Goal: Task Accomplishment & Management: Use online tool/utility

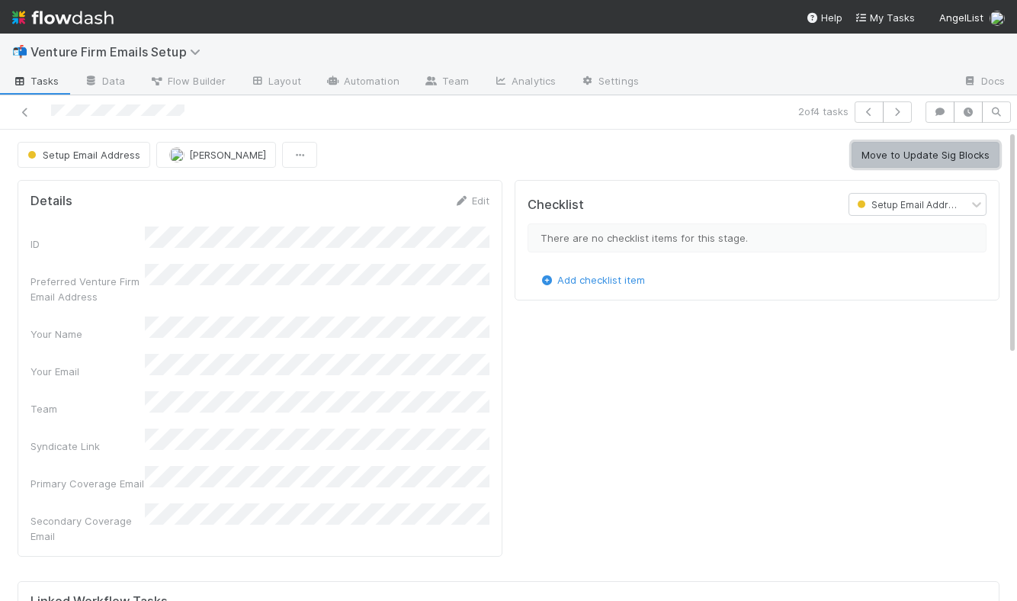
click at [907, 158] on button "Move to Update Sig Blocks" at bounding box center [926, 155] width 148 height 26
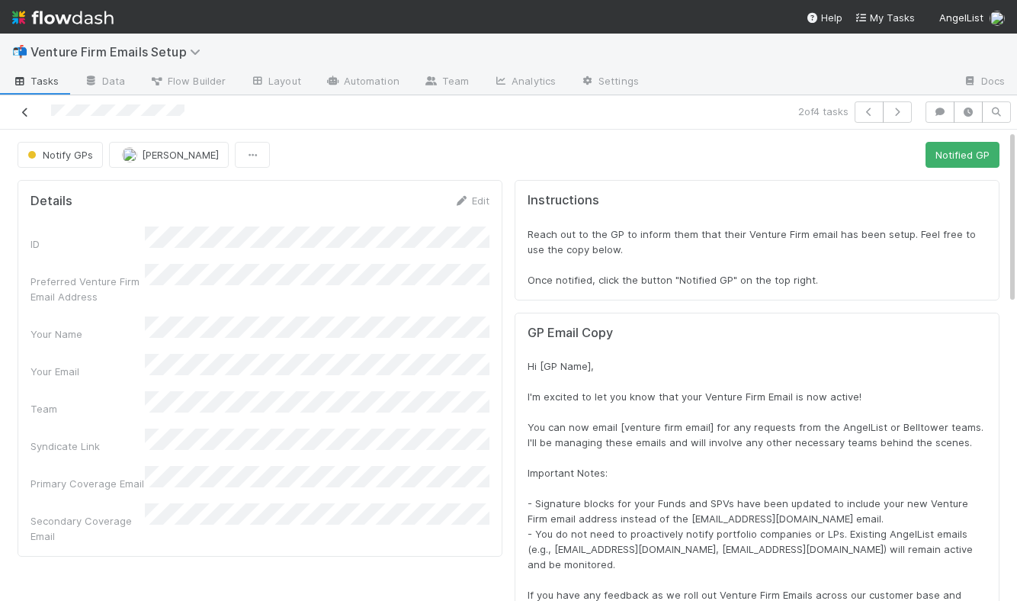
click at [24, 108] on icon at bounding box center [25, 113] width 15 height 10
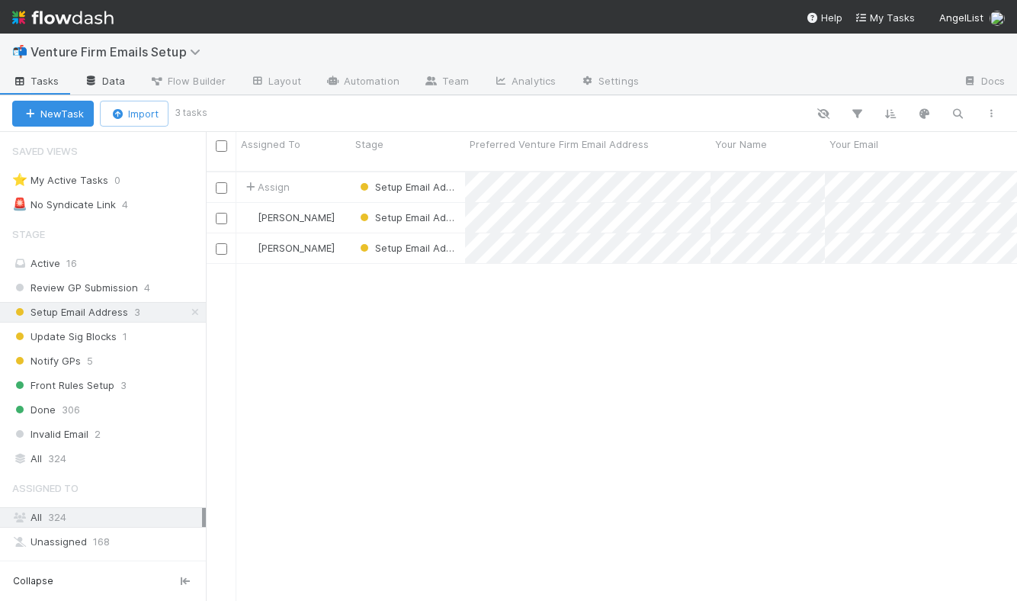
scroll to position [441, 811]
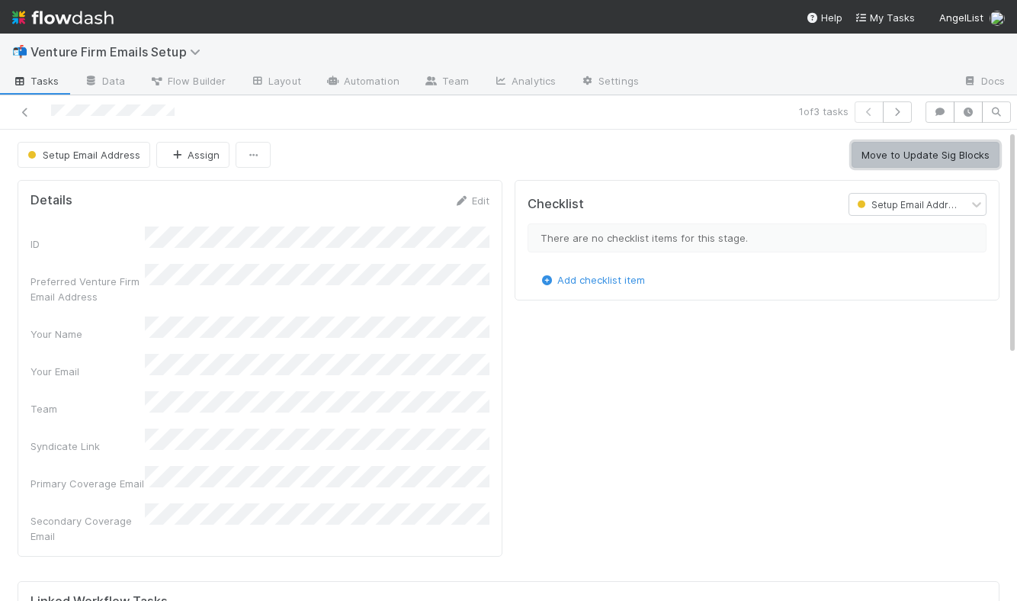
click at [936, 159] on button "Move to Update Sig Blocks" at bounding box center [926, 155] width 148 height 26
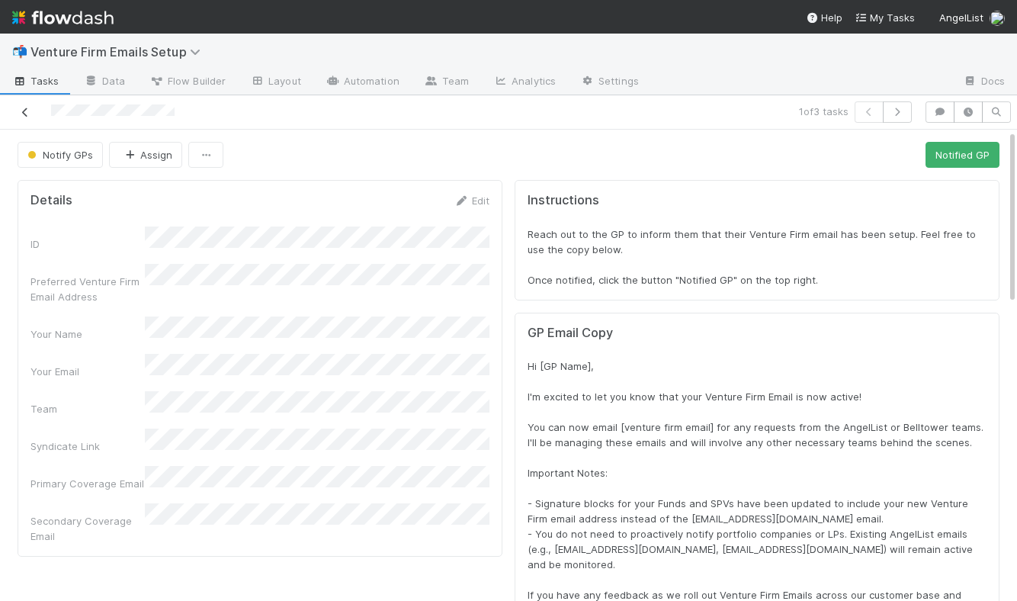
click at [24, 111] on icon at bounding box center [25, 113] width 15 height 10
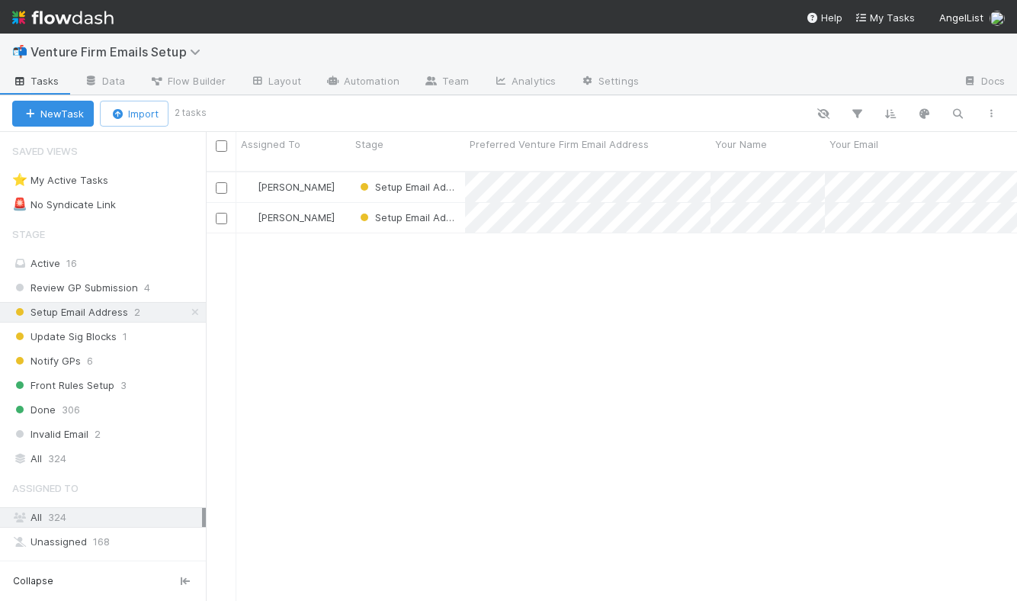
scroll to position [441, 811]
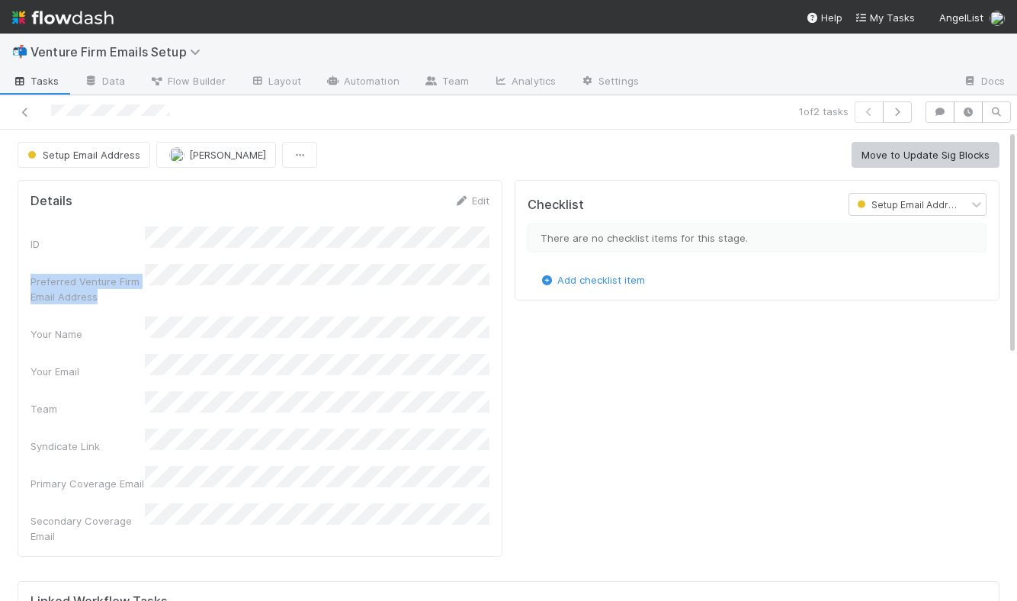
click at [266, 268] on div "ID Preferred Venture Firm Email Address Your Name Your Email Team Syndicate Lin…" at bounding box center [259, 384] width 459 height 317
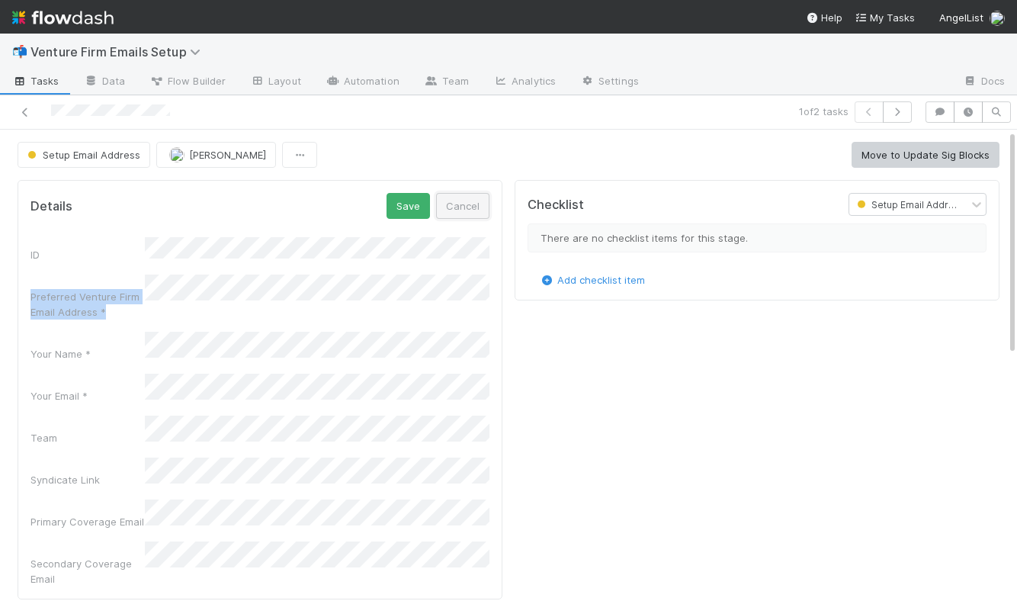
click at [461, 210] on button "Cancel" at bounding box center [462, 206] width 53 height 26
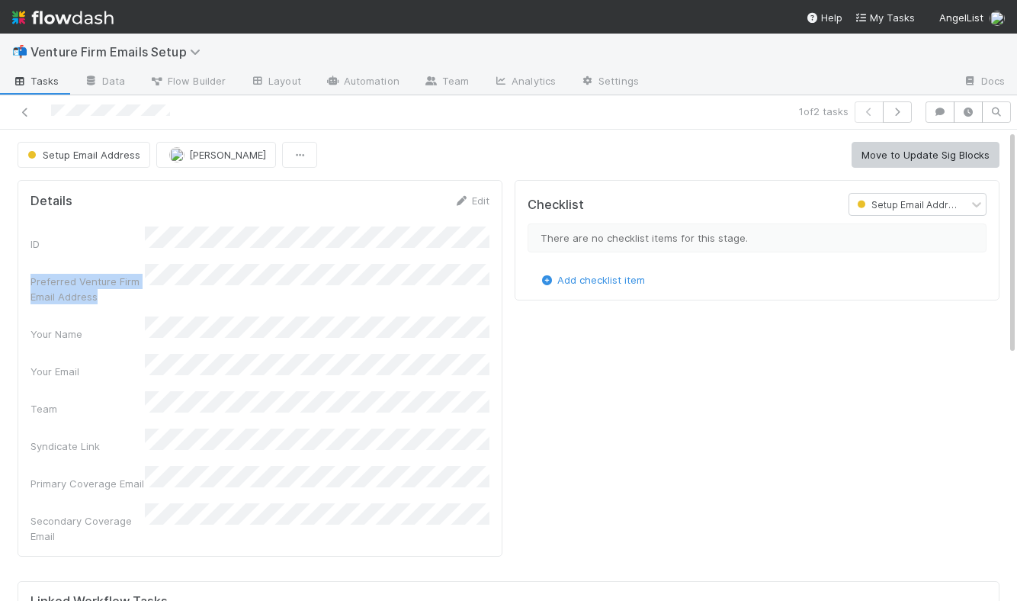
click at [263, 270] on div "ID Preferred Venture Firm Email Address Your Name Your Email Team Syndicate Lin…" at bounding box center [259, 384] width 459 height 317
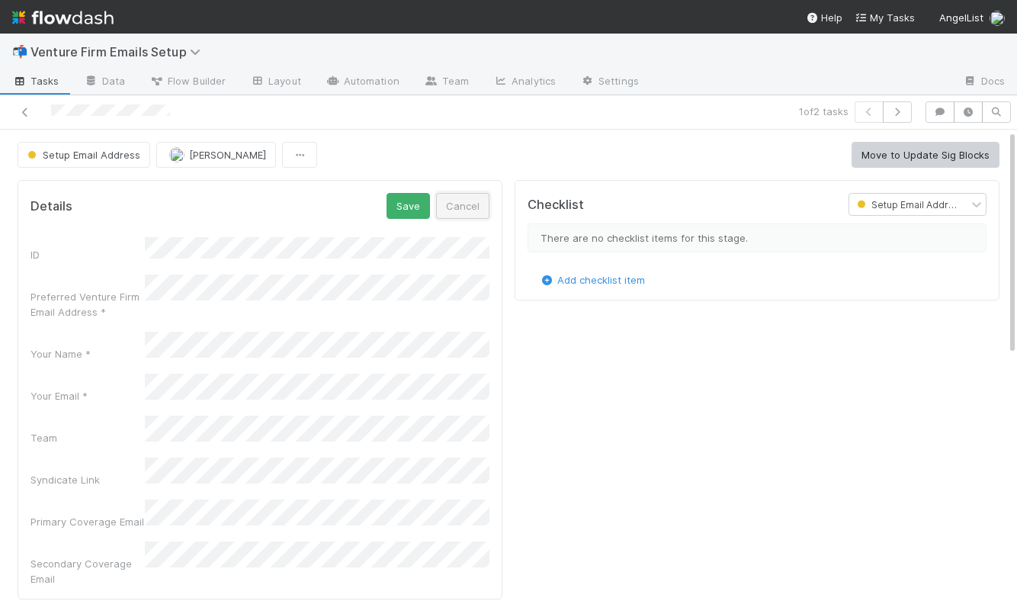
click at [478, 209] on button "Cancel" at bounding box center [462, 206] width 53 height 26
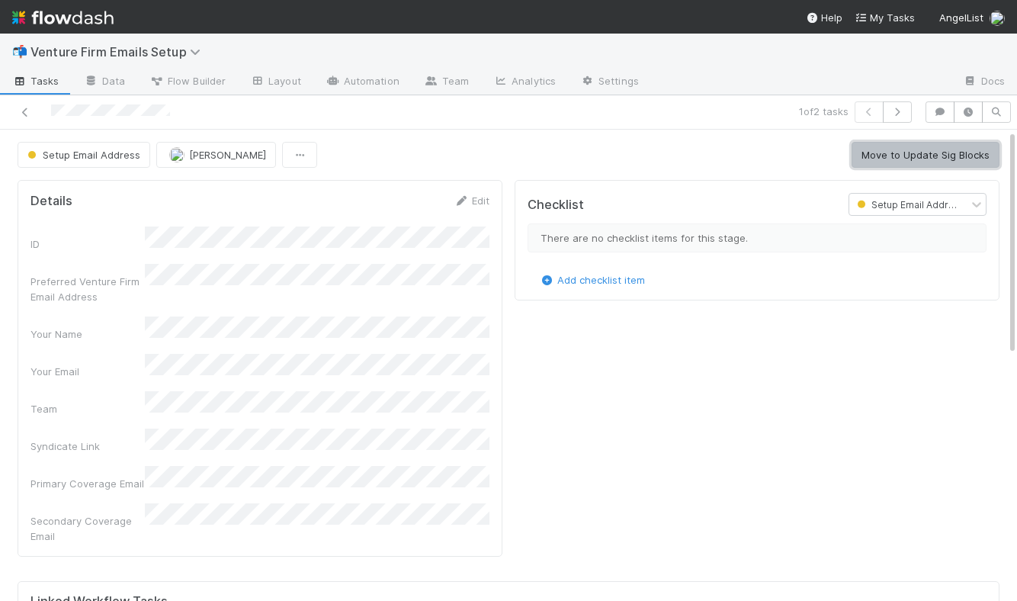
click at [908, 154] on button "Move to Update Sig Blocks" at bounding box center [926, 155] width 148 height 26
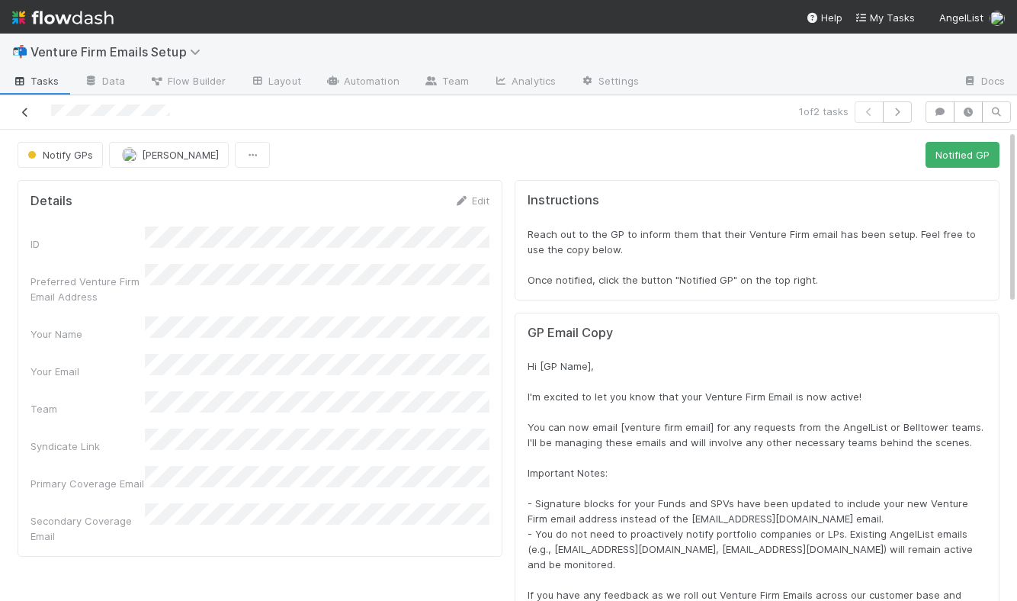
click at [24, 114] on icon at bounding box center [25, 113] width 15 height 10
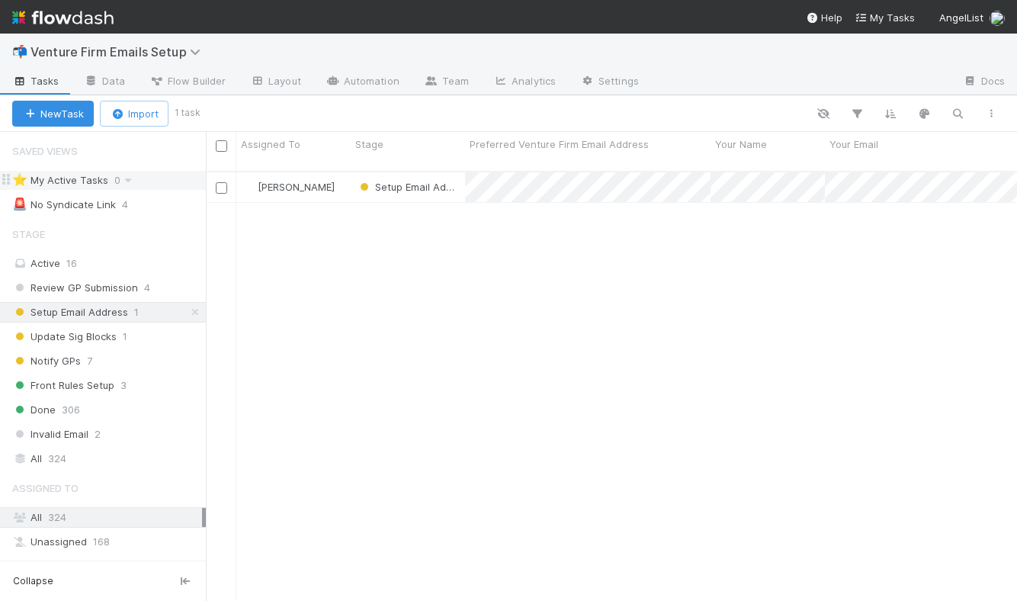
scroll to position [441, 811]
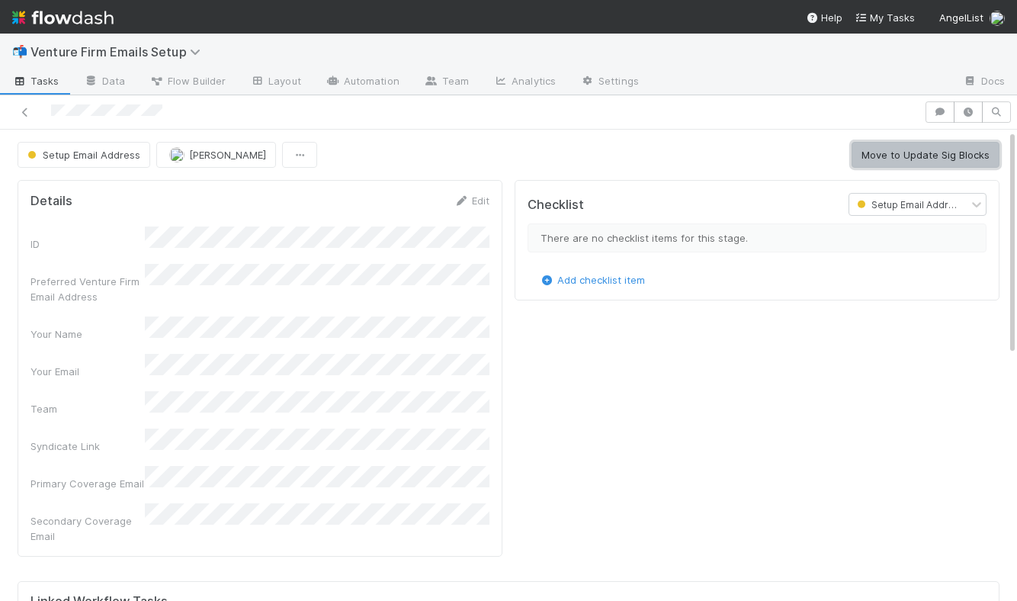
click at [882, 156] on button "Move to Update Sig Blocks" at bounding box center [926, 155] width 148 height 26
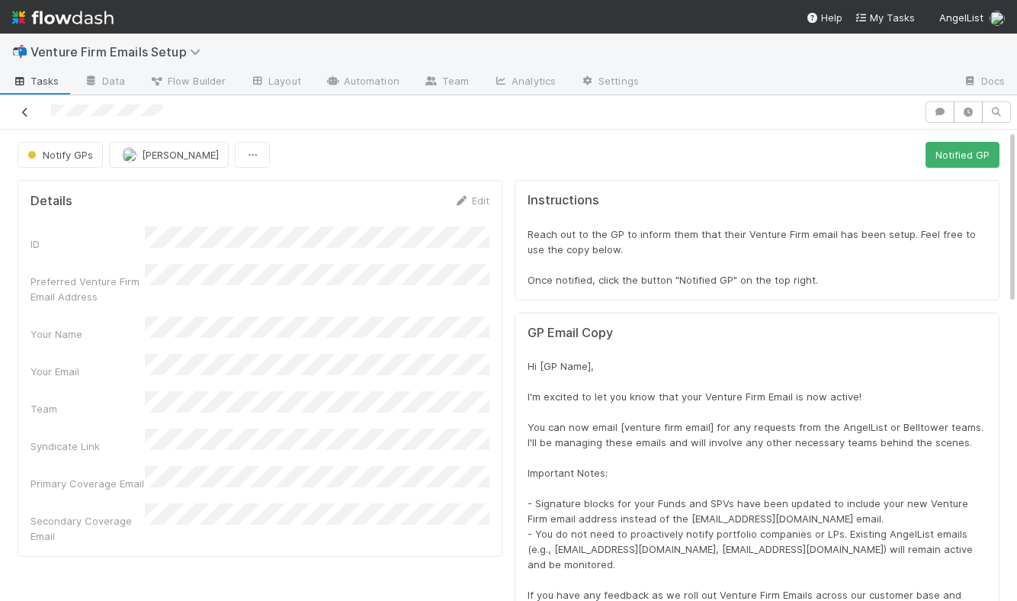
click at [30, 113] on icon at bounding box center [25, 113] width 15 height 10
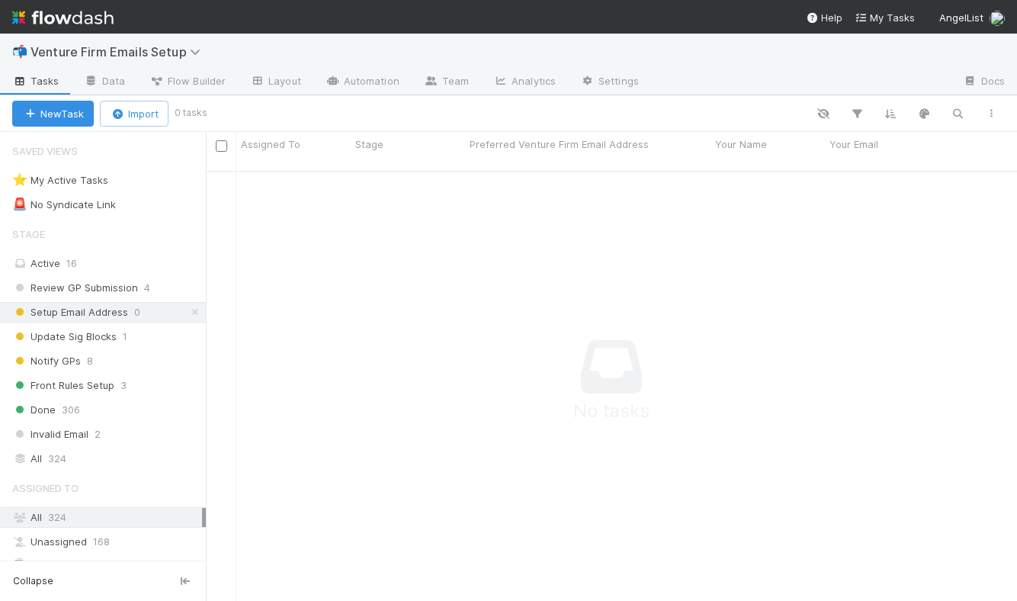
scroll to position [441, 811]
